Goal: Book appointment/travel/reservation

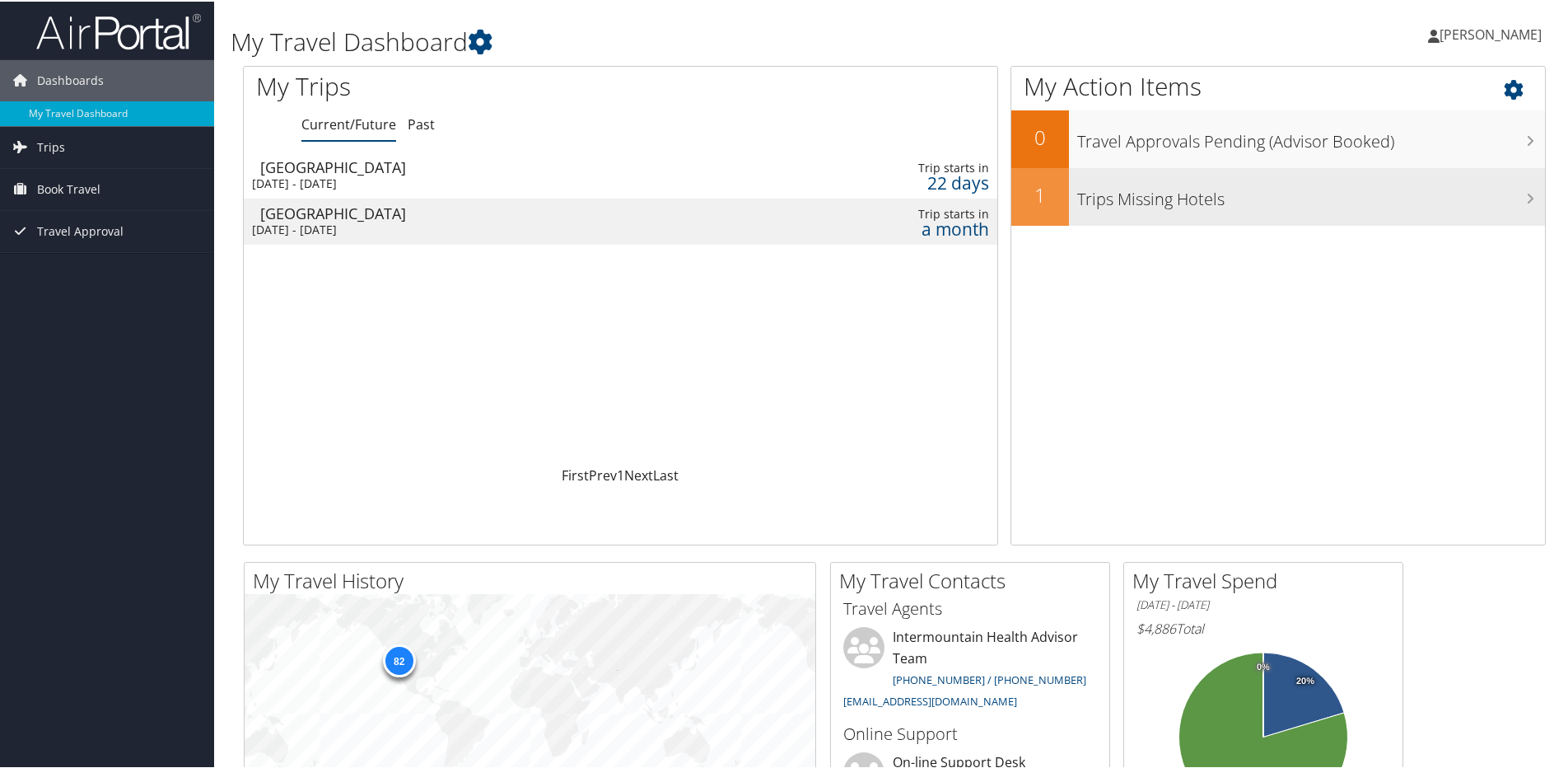
click at [1083, 196] on h3 "Trips Missing Hotels" at bounding box center [1311, 193] width 468 height 31
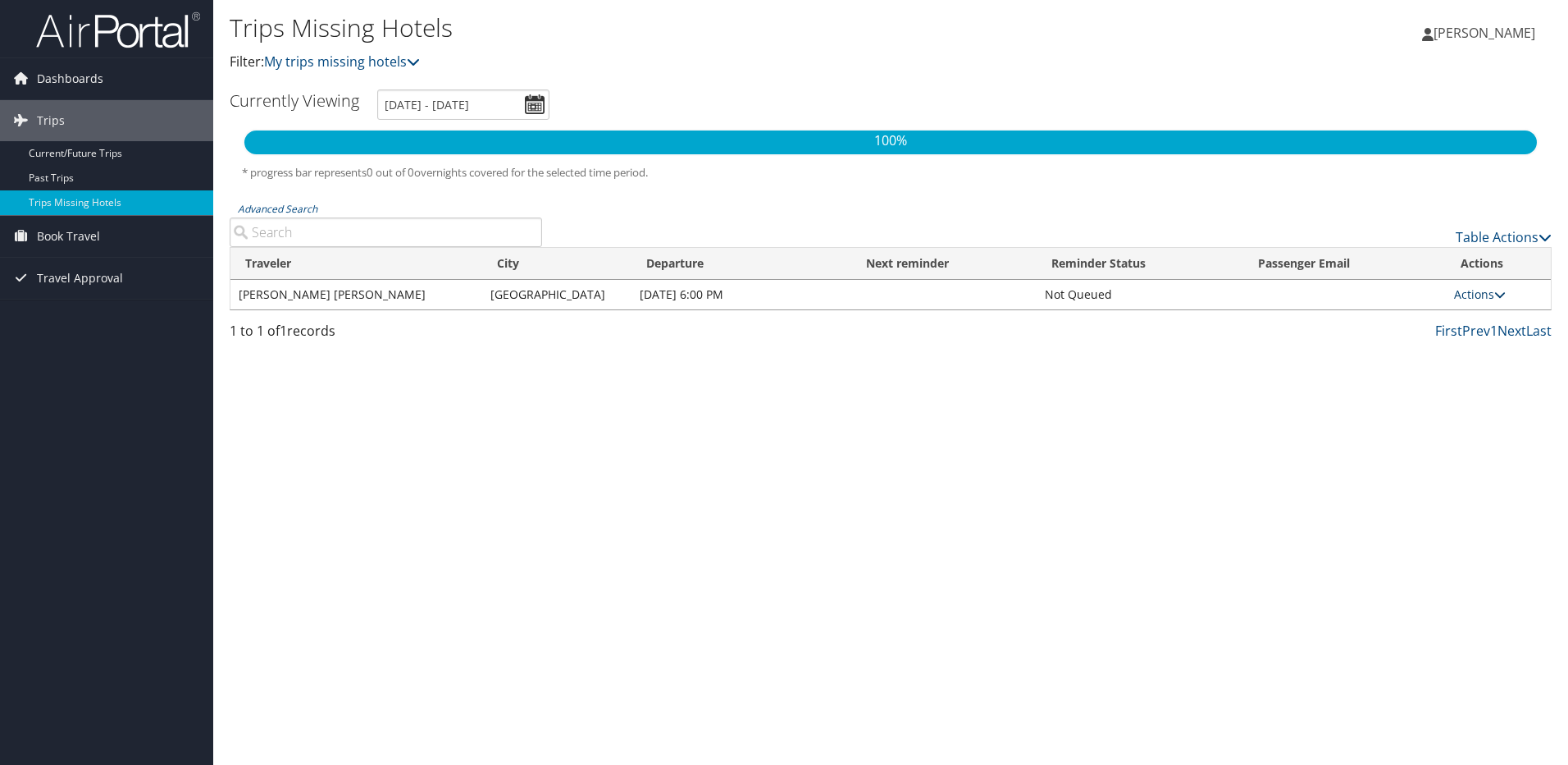
click at [1471, 299] on link "Actions" at bounding box center [1480, 293] width 52 height 16
click at [1475, 448] on div "Trips Missing Hotels Filter: My trips missing hotels Deborah Lyda Deborah Lyda …" at bounding box center [891, 382] width 1355 height 765
click at [88, 145] on link "Current/Future Trips" at bounding box center [107, 154] width 214 height 24
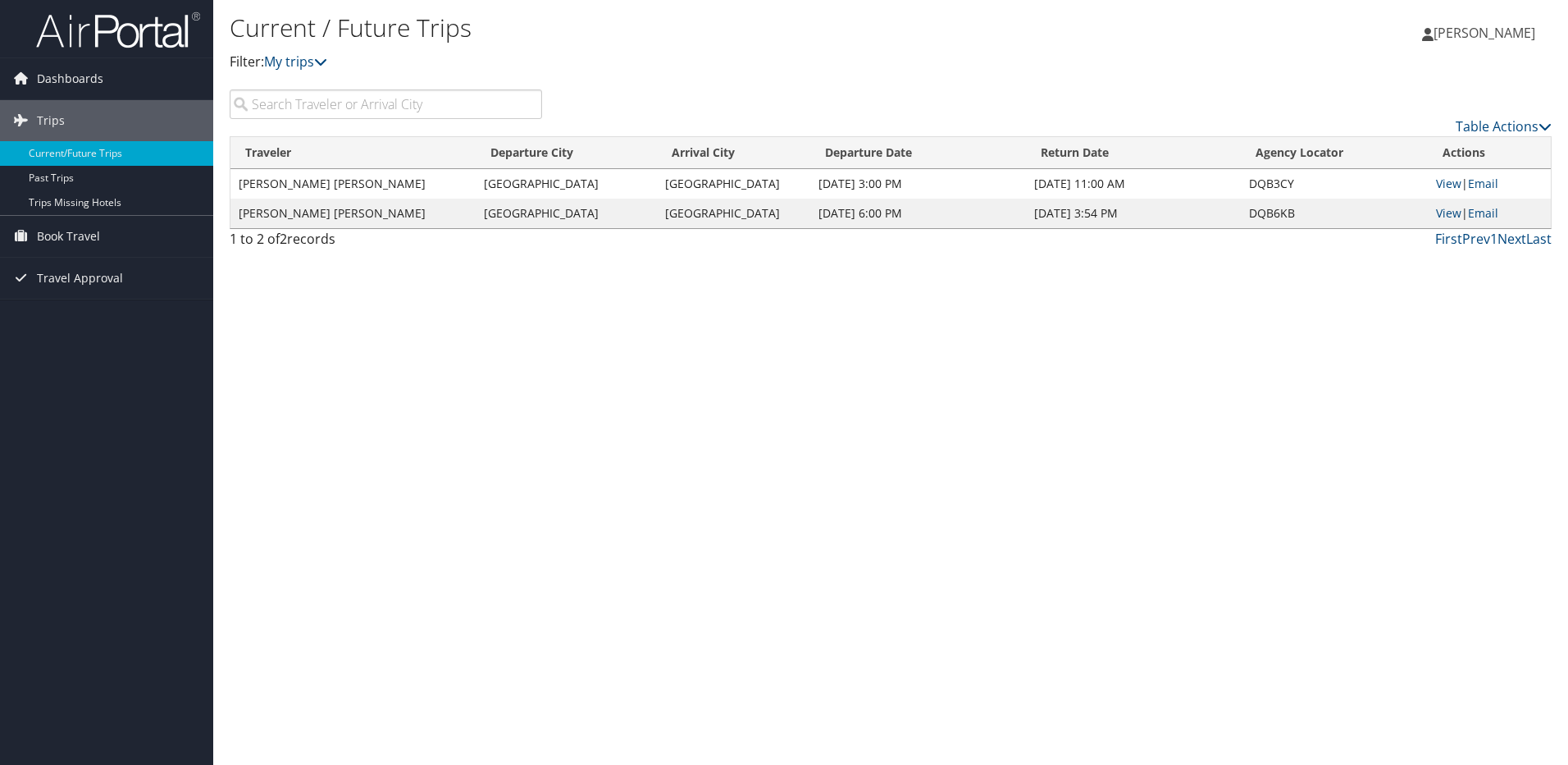
click at [274, 205] on td "[PERSON_NAME] [PERSON_NAME]" at bounding box center [353, 214] width 246 height 30
click at [1438, 214] on link "View" at bounding box center [1448, 213] width 25 height 16
click at [67, 233] on span "Book Travel" at bounding box center [67, 236] width 63 height 41
click at [89, 325] on link "Book/Manage Online Trips" at bounding box center [107, 318] width 214 height 24
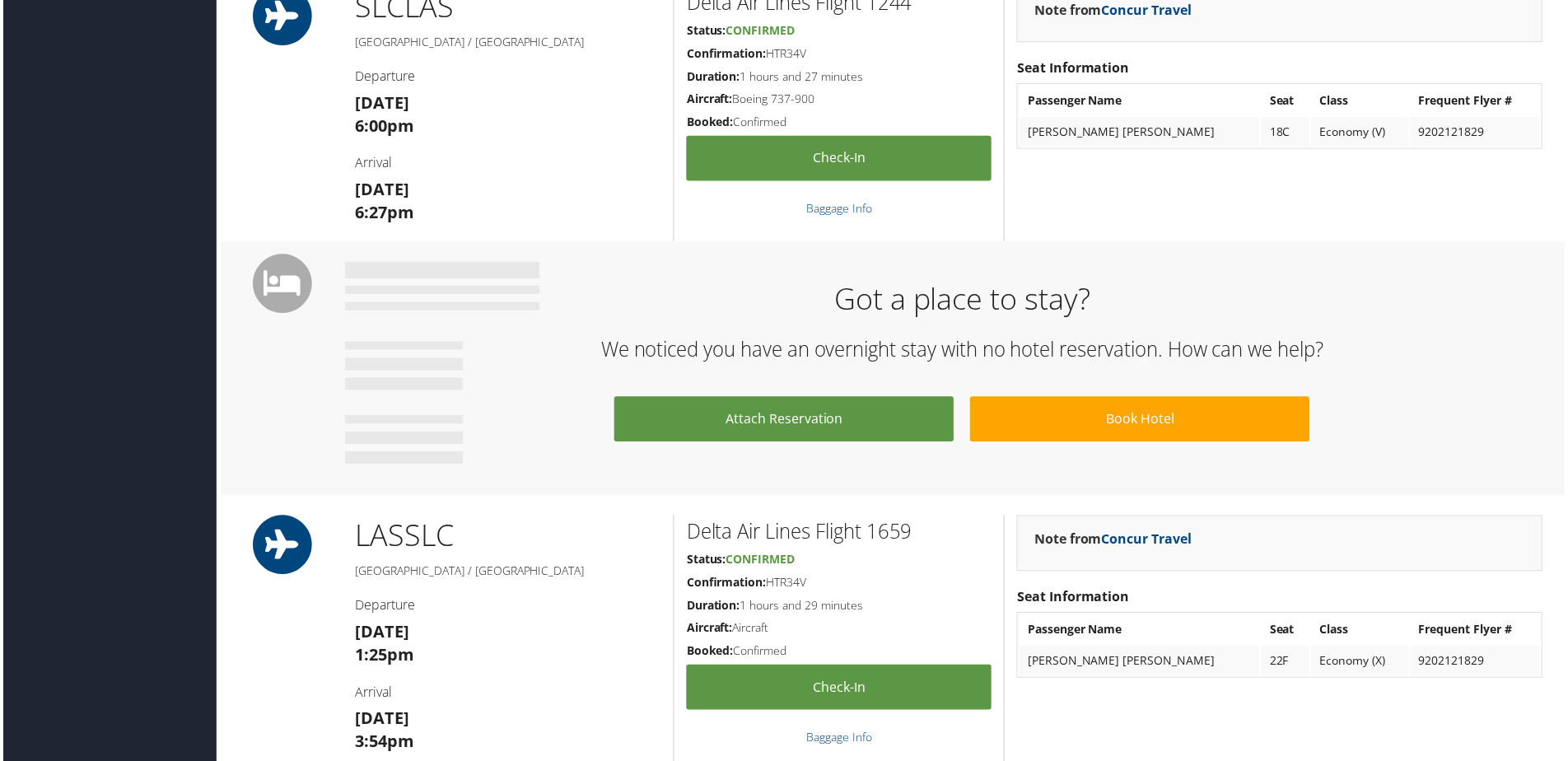
scroll to position [676, 0]
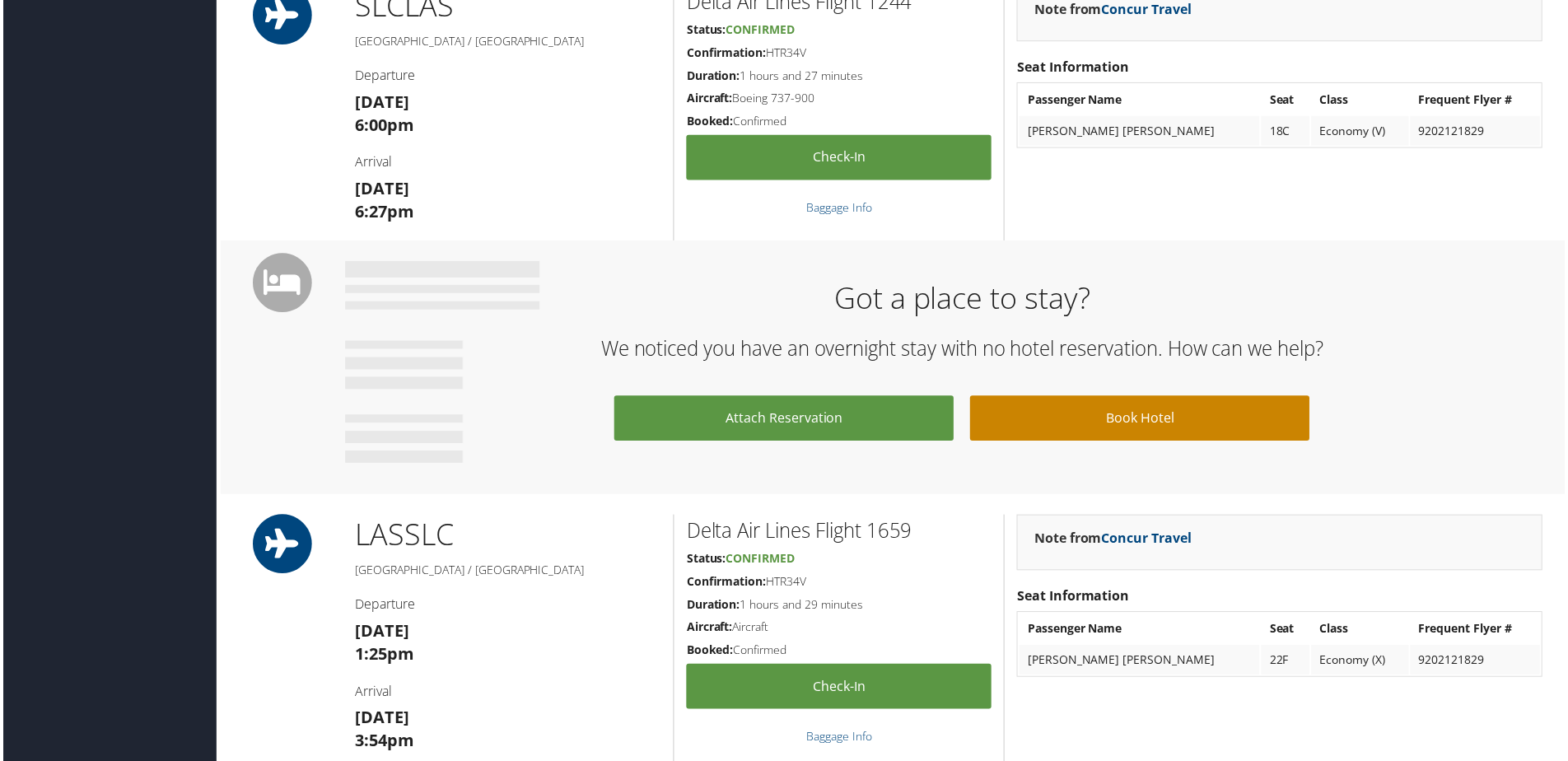
click at [1153, 419] on link "Book Hotel" at bounding box center [1142, 420] width 341 height 45
